Goal: Transaction & Acquisition: Subscribe to service/newsletter

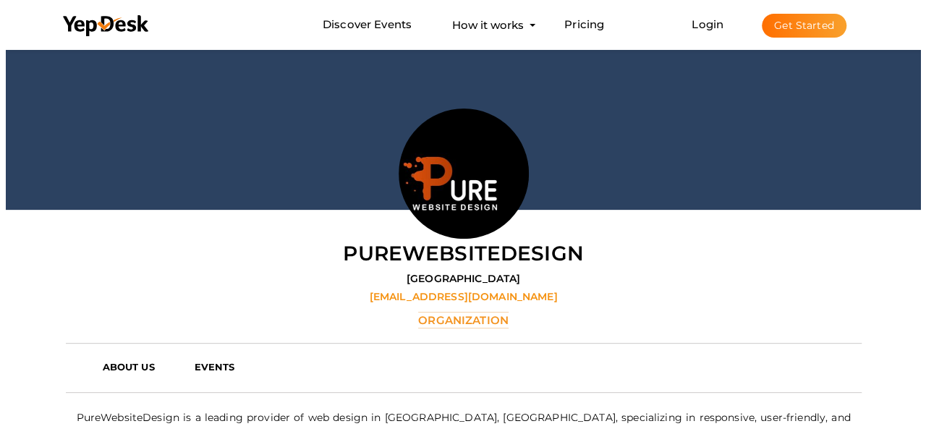
scroll to position [217, 0]
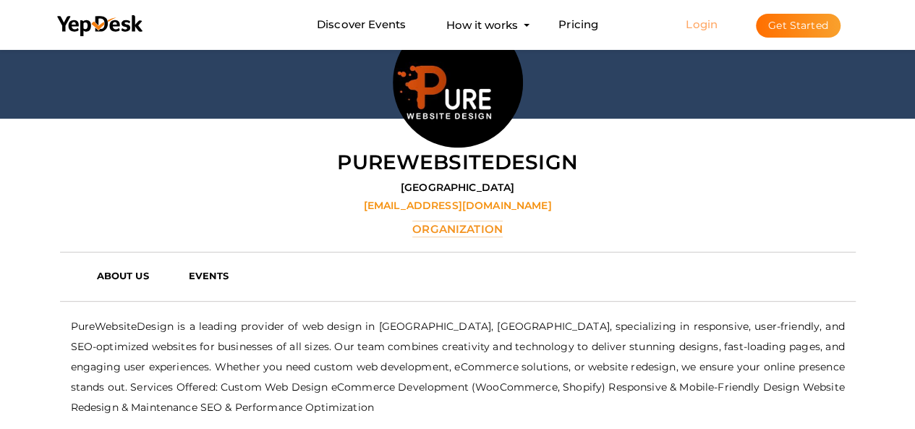
click at [702, 22] on link "Login" at bounding box center [702, 24] width 32 height 14
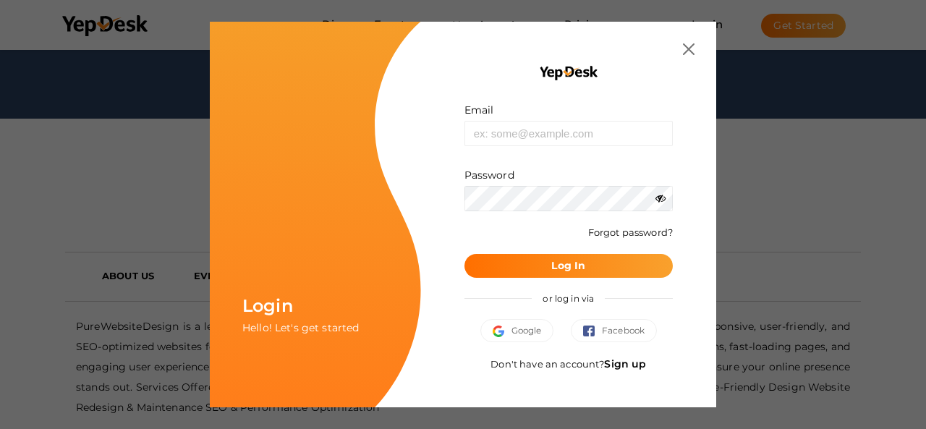
click at [638, 365] on link "Sign up" at bounding box center [625, 363] width 42 height 13
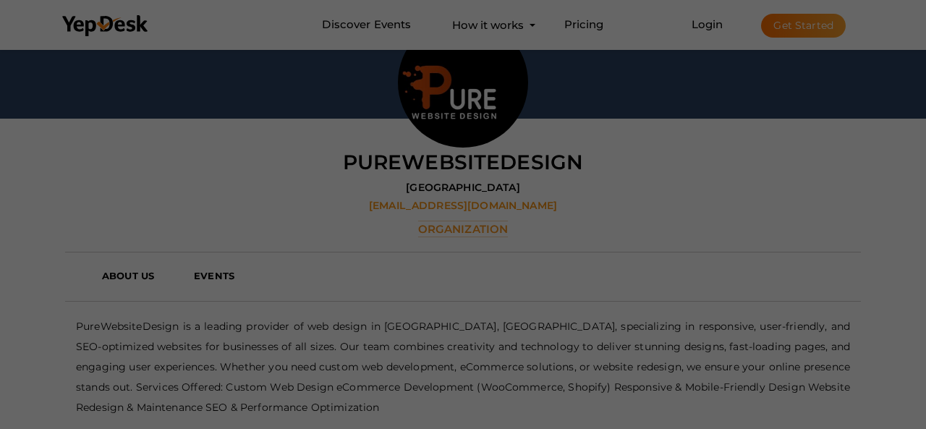
scroll to position [0, 0]
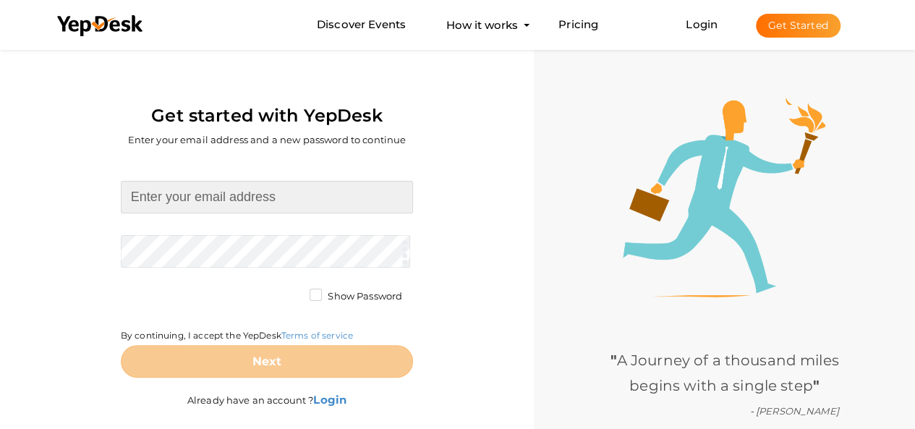
click at [337, 200] on input at bounding box center [267, 197] width 292 height 33
type input "[EMAIL_ADDRESS][DOMAIN_NAME]"
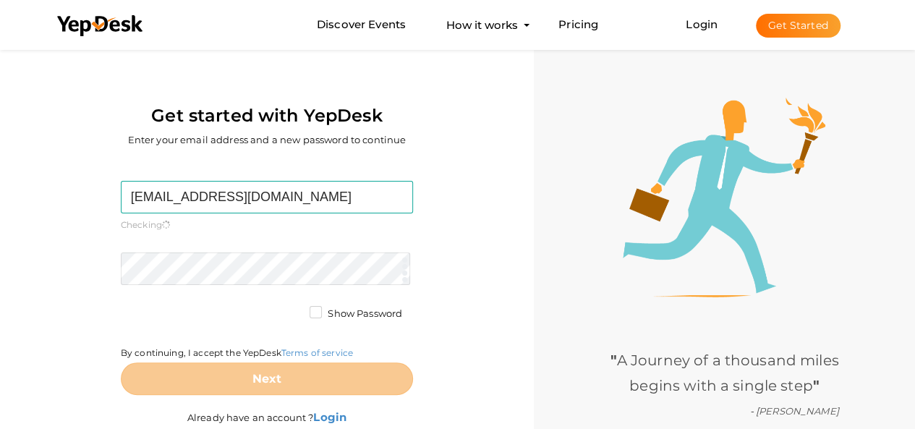
click at [205, 243] on form "[EMAIL_ADDRESS][DOMAIN_NAME] Required. Invalid email. Checking You already have…" at bounding box center [267, 288] width 292 height 214
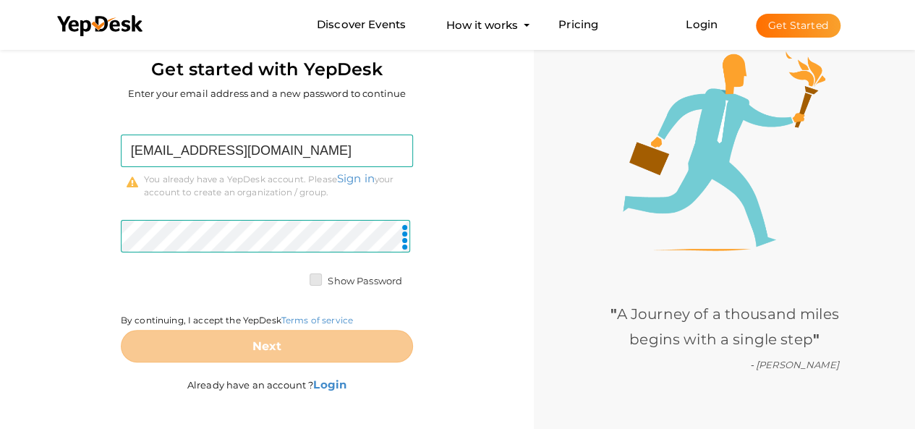
scroll to position [68, 0]
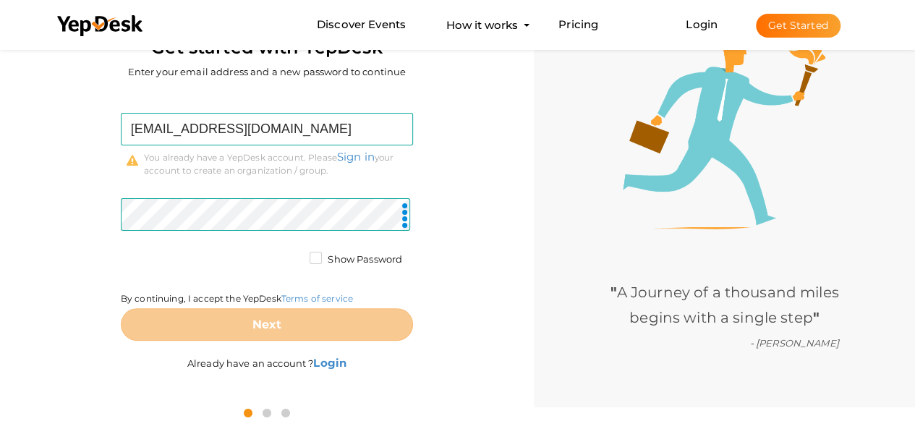
click at [333, 264] on label "Show Password" at bounding box center [356, 259] width 93 height 14
click at [295, 255] on input "Show Password" at bounding box center [295, 255] width 0 height 0
